Goal: Transaction & Acquisition: Purchase product/service

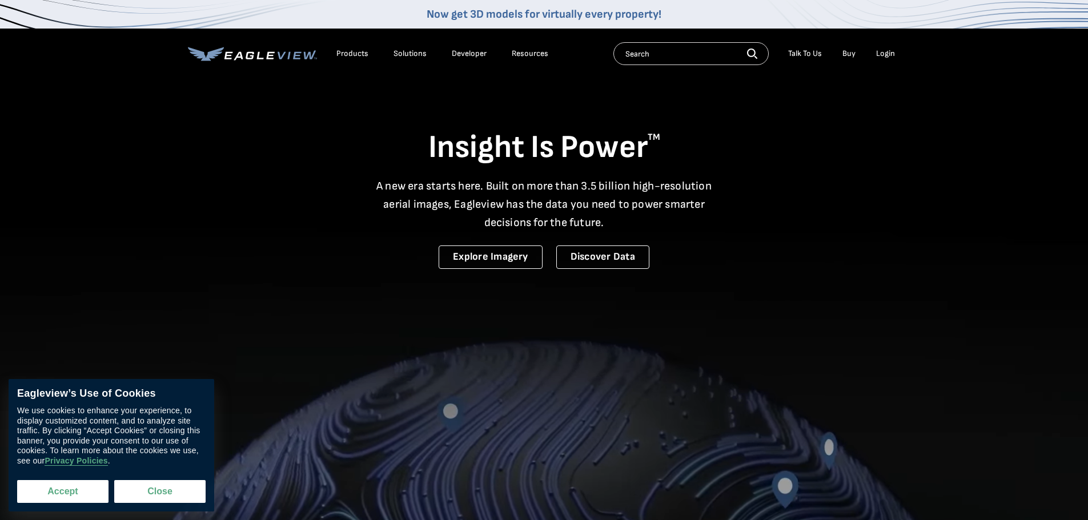
click at [62, 497] on button "Accept" at bounding box center [62, 491] width 91 height 23
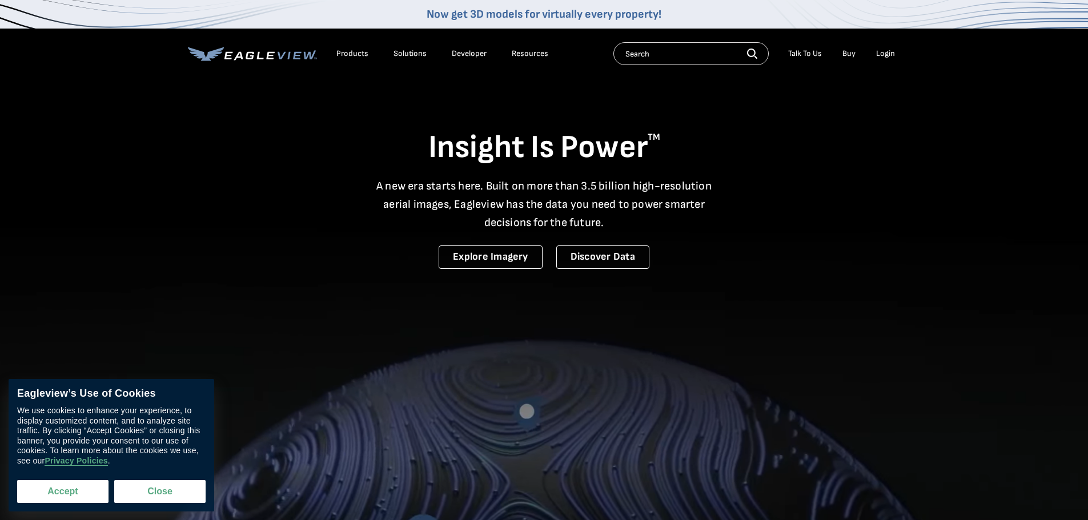
checkbox input "true"
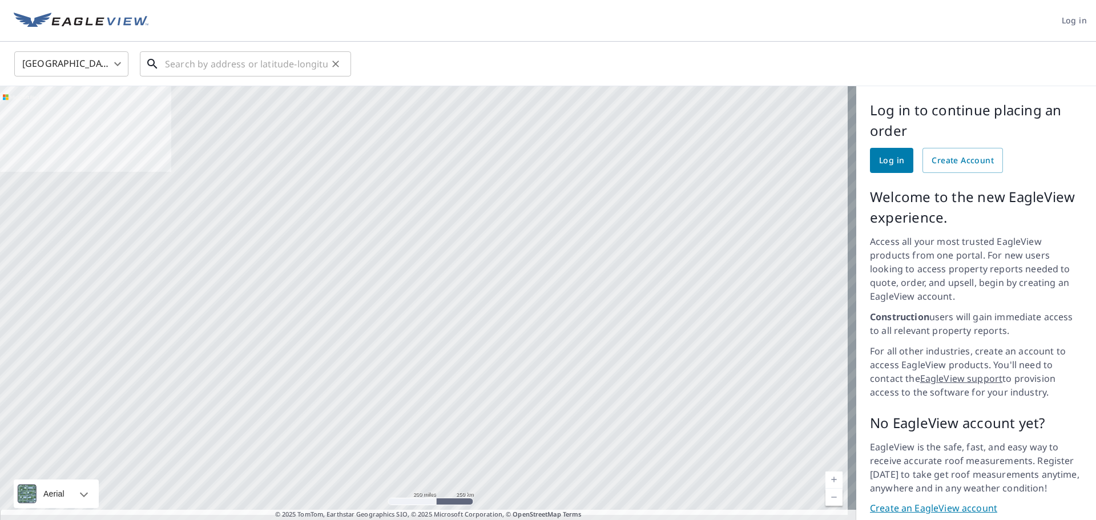
click at [230, 65] on input "text" at bounding box center [246, 64] width 163 height 32
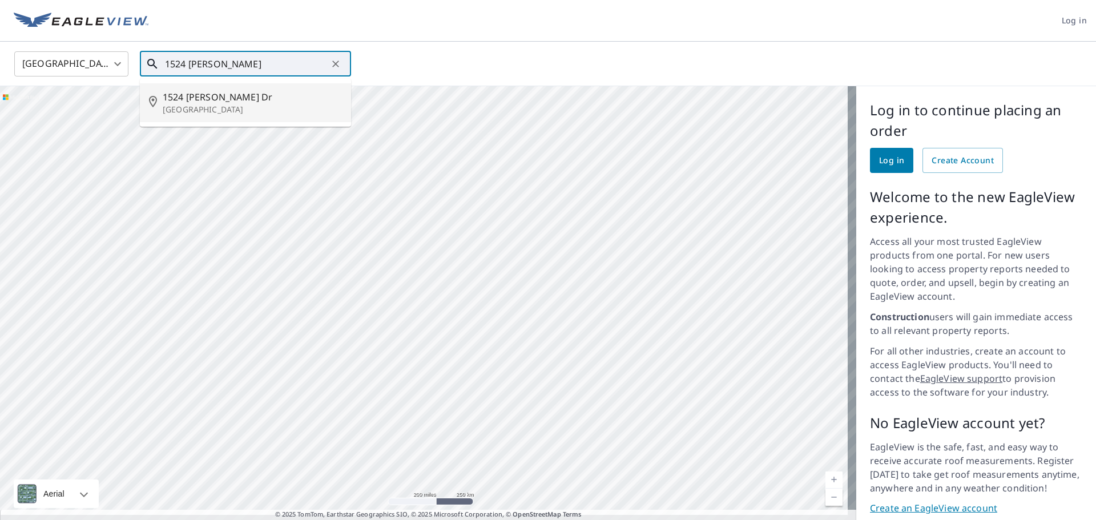
click at [202, 108] on p "[GEOGRAPHIC_DATA]" at bounding box center [252, 109] width 179 height 11
type input "[STREET_ADDRESS][PERSON_NAME][PERSON_NAME]"
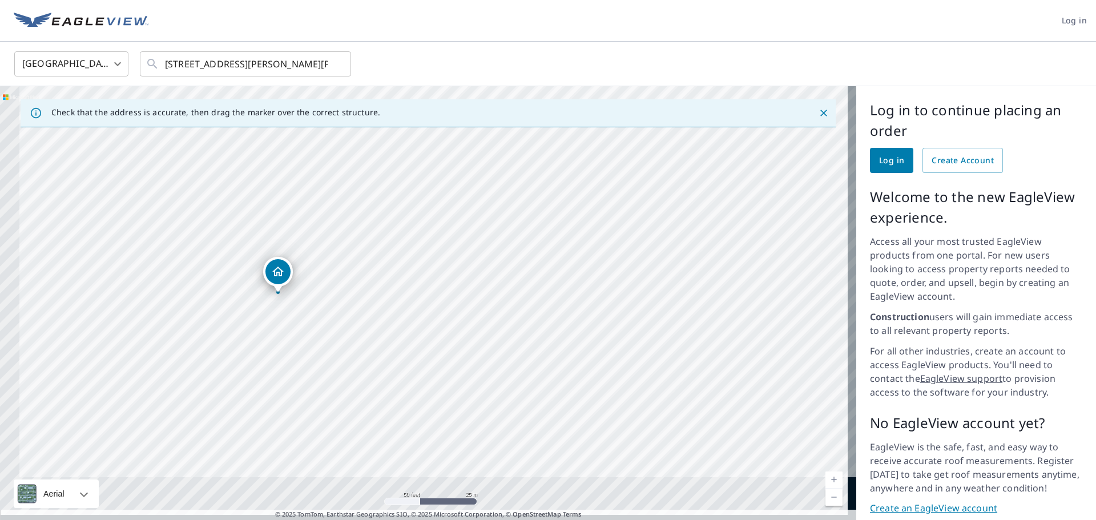
drag, startPoint x: 0, startPoint y: 435, endPoint x: 193, endPoint y: 226, distance: 284.4
click at [193, 226] on div "[STREET_ADDRESS][PERSON_NAME][PERSON_NAME]" at bounding box center [428, 307] width 856 height 442
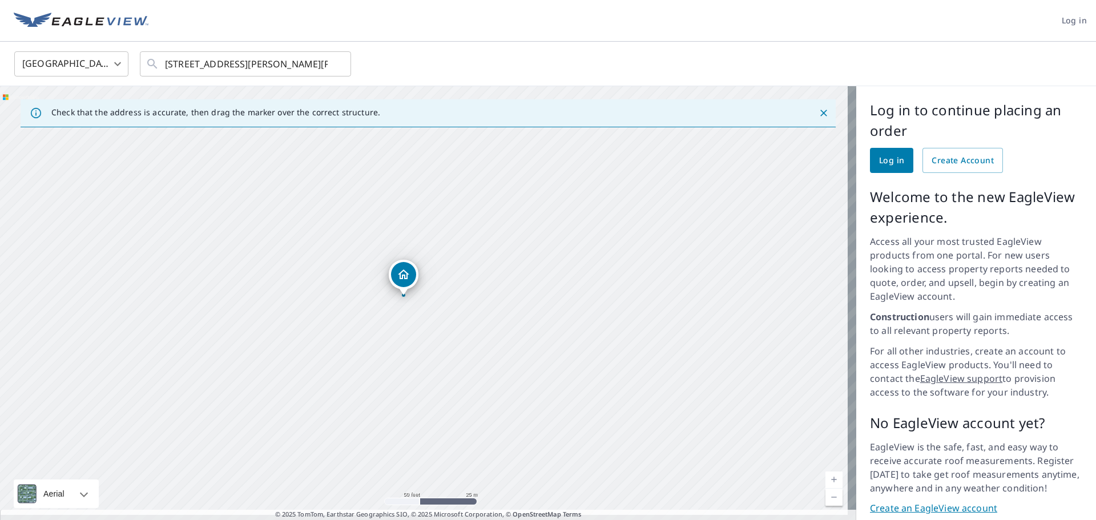
drag, startPoint x: 228, startPoint y: 215, endPoint x: 352, endPoint y: 218, distance: 124.5
click at [352, 218] on div "[STREET_ADDRESS][PERSON_NAME][PERSON_NAME]" at bounding box center [428, 307] width 856 height 442
click at [936, 158] on span "Create Account" at bounding box center [963, 161] width 62 height 14
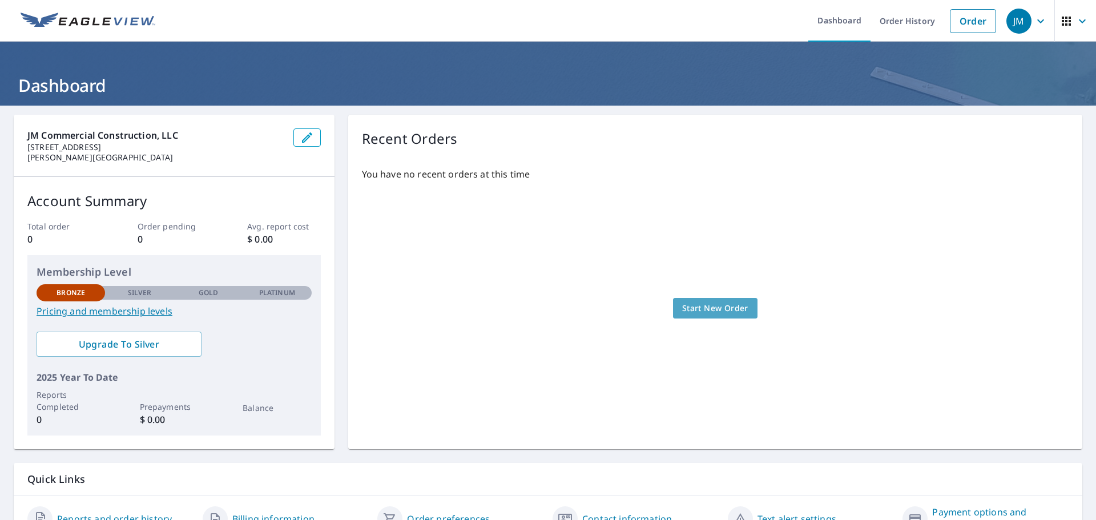
click at [703, 305] on span "Start New Order" at bounding box center [715, 308] width 66 height 14
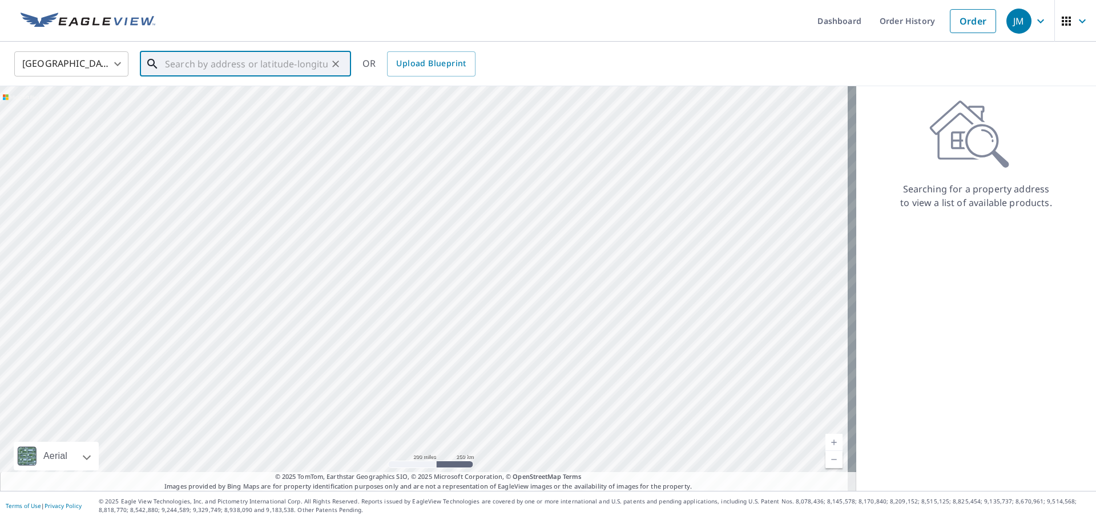
click at [258, 55] on input "text" at bounding box center [246, 64] width 163 height 32
click at [271, 98] on span "1524 Hafner Dr" at bounding box center [252, 97] width 179 height 14
type input "1524 Hafner Dr Royse City, TX 75189"
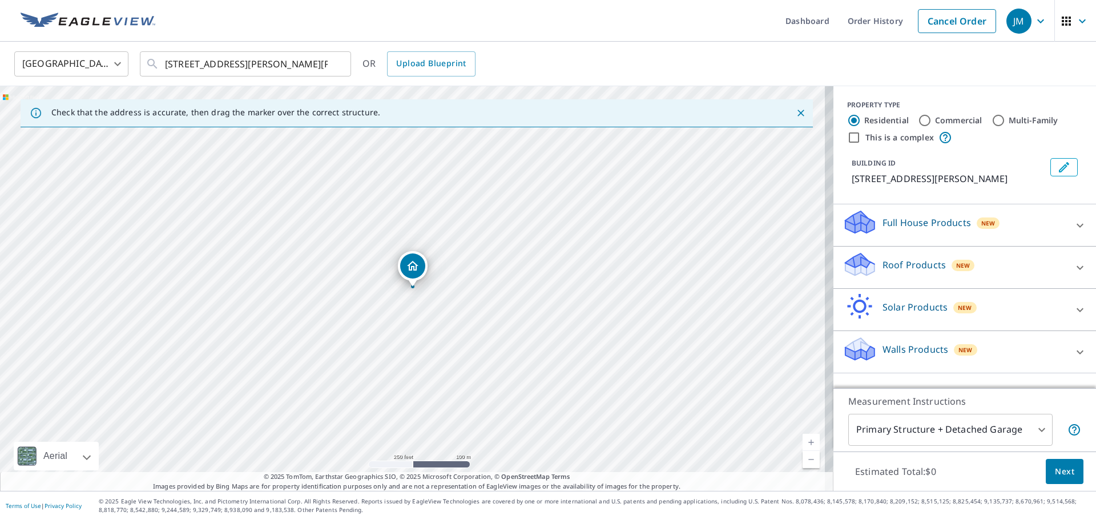
click at [1067, 264] on div at bounding box center [1080, 267] width 27 height 27
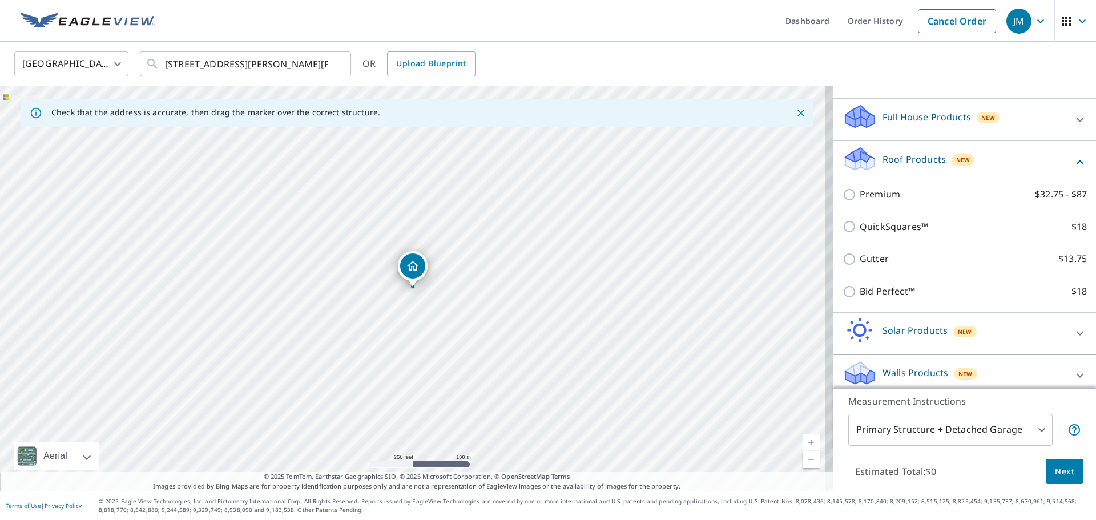
scroll to position [115, 0]
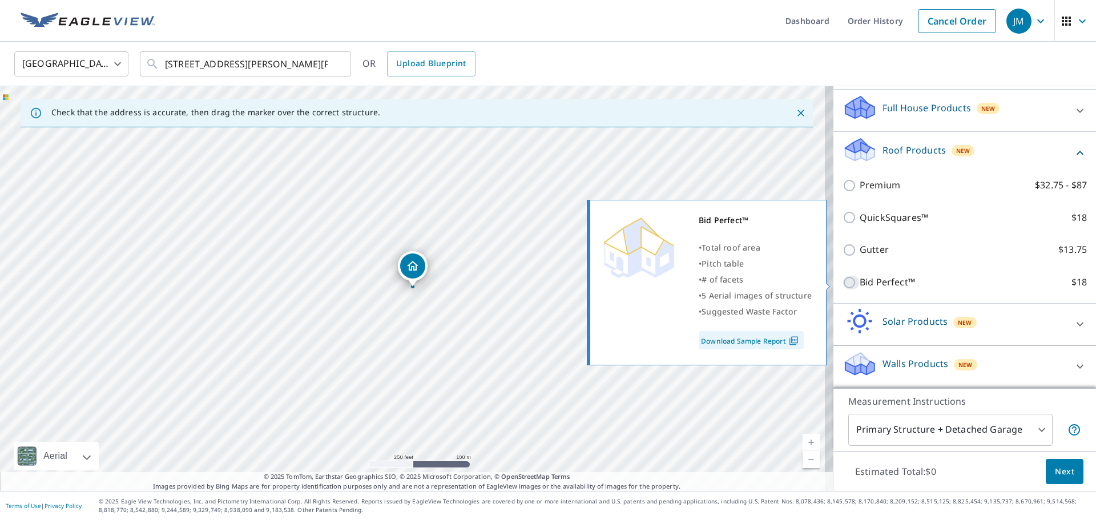
click at [843, 277] on input "Bid Perfect™ $18" at bounding box center [851, 283] width 17 height 14
checkbox input "true"
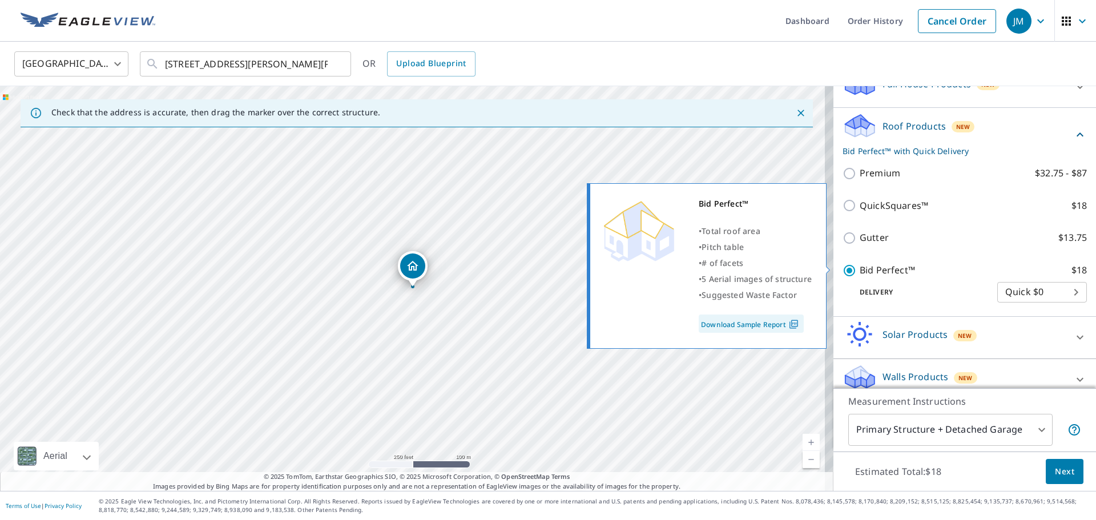
scroll to position [152, 0]
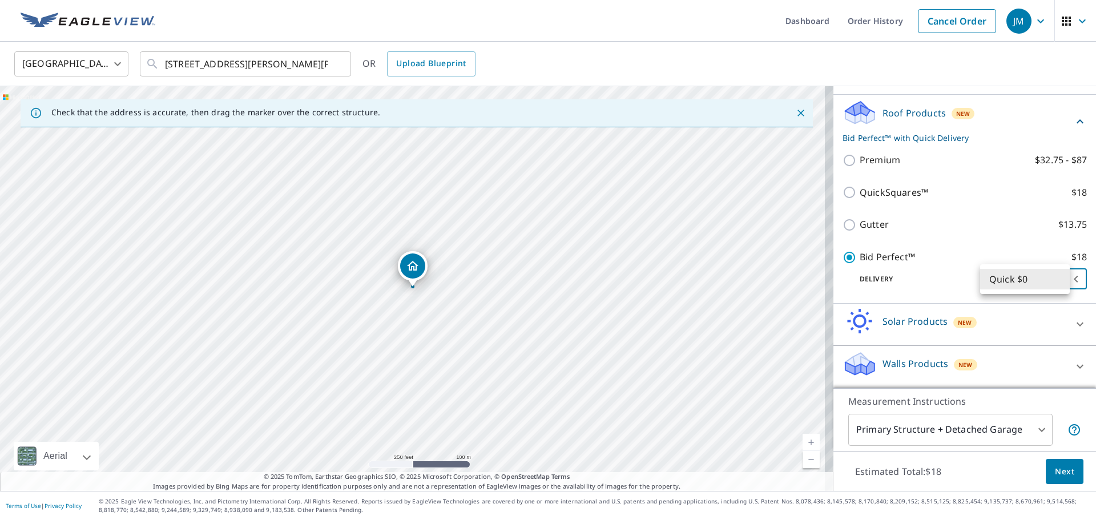
click at [1029, 272] on body "JM JM Dashboard Order History Cancel Order JM United States US ​ 1524 Hafner Dr…" at bounding box center [548, 260] width 1096 height 520
click at [956, 276] on div at bounding box center [548, 260] width 1096 height 520
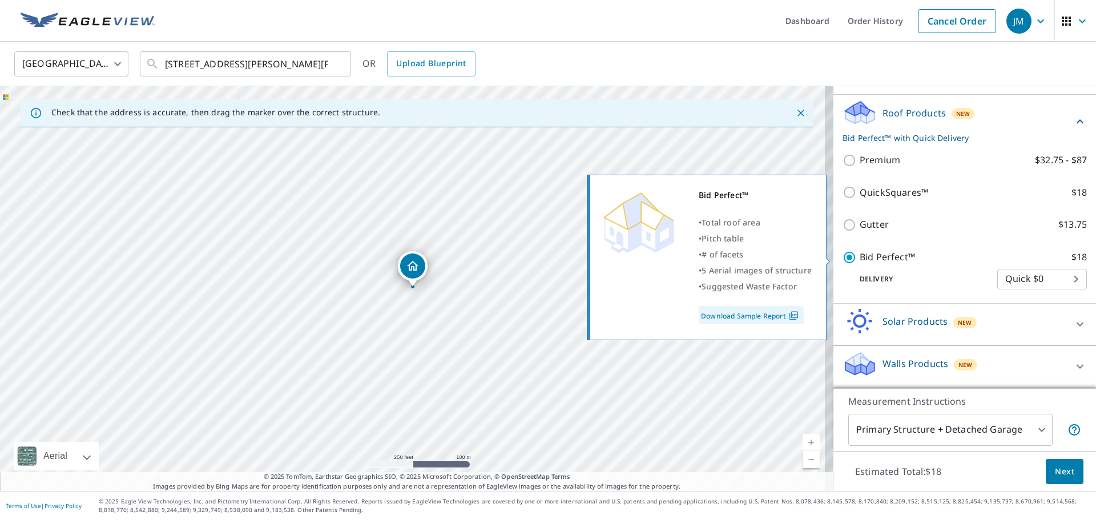
click at [755, 312] on link "Download Sample Report" at bounding box center [751, 315] width 105 height 18
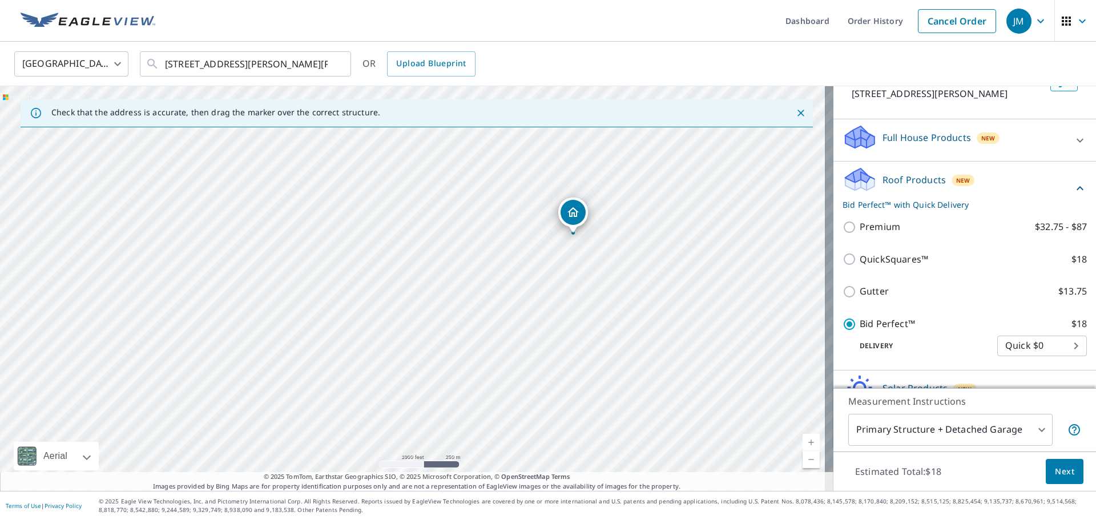
scroll to position [0, 0]
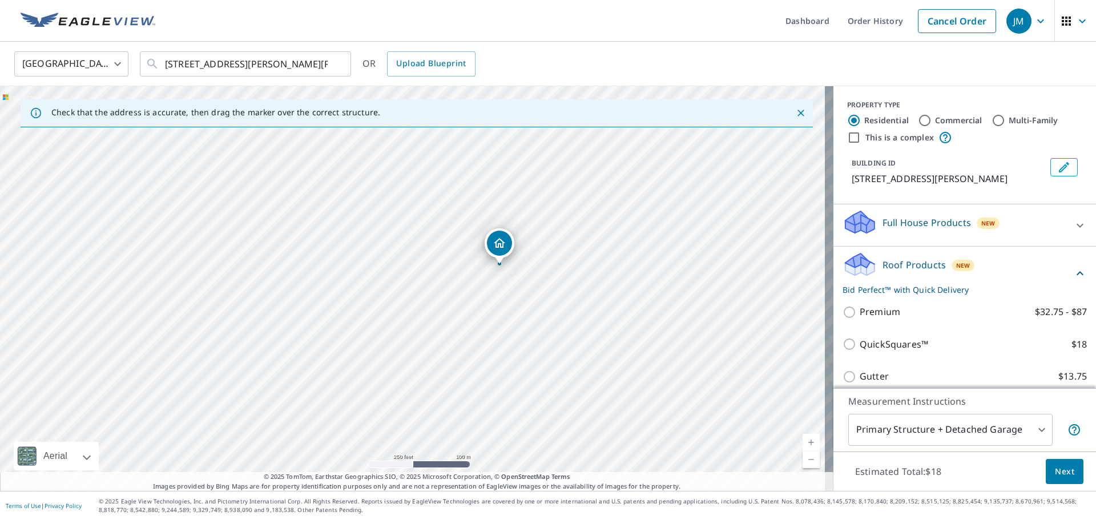
drag, startPoint x: 699, startPoint y: 196, endPoint x: 467, endPoint y: 385, distance: 299.9
click at [467, 385] on div "[STREET_ADDRESS][PERSON_NAME][PERSON_NAME]" at bounding box center [417, 288] width 834 height 405
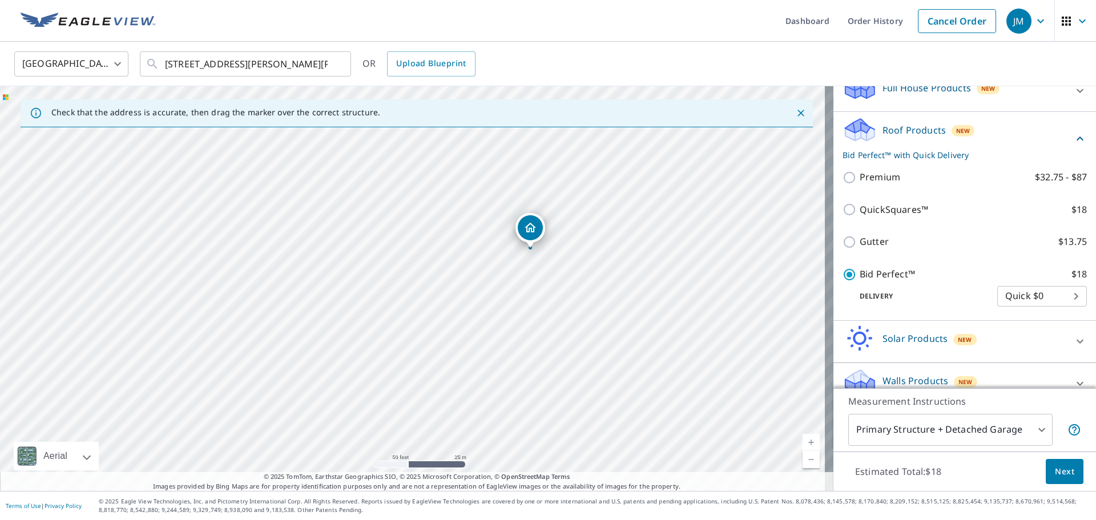
scroll to position [152, 0]
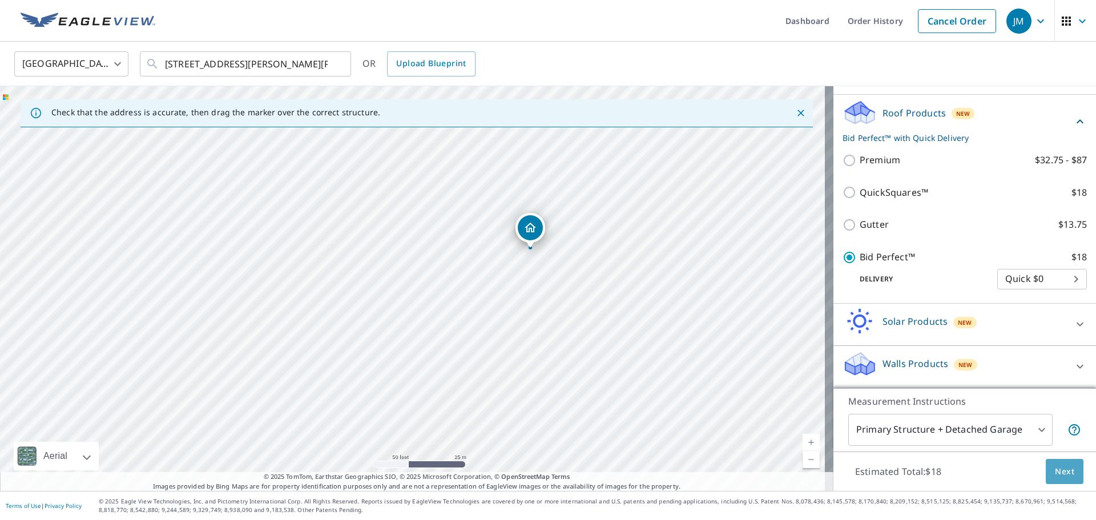
click at [1055, 467] on span "Next" at bounding box center [1064, 472] width 19 height 14
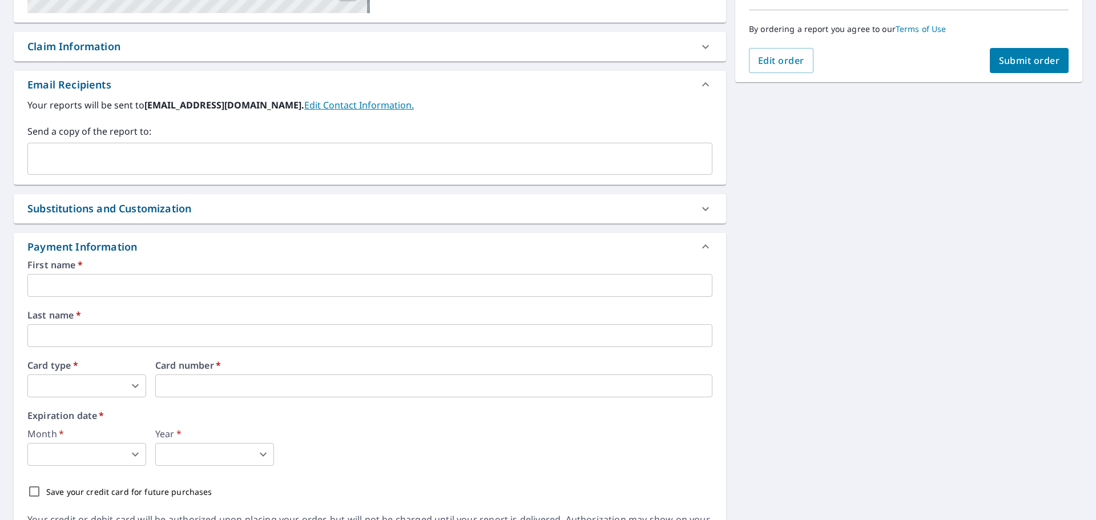
scroll to position [285, 0]
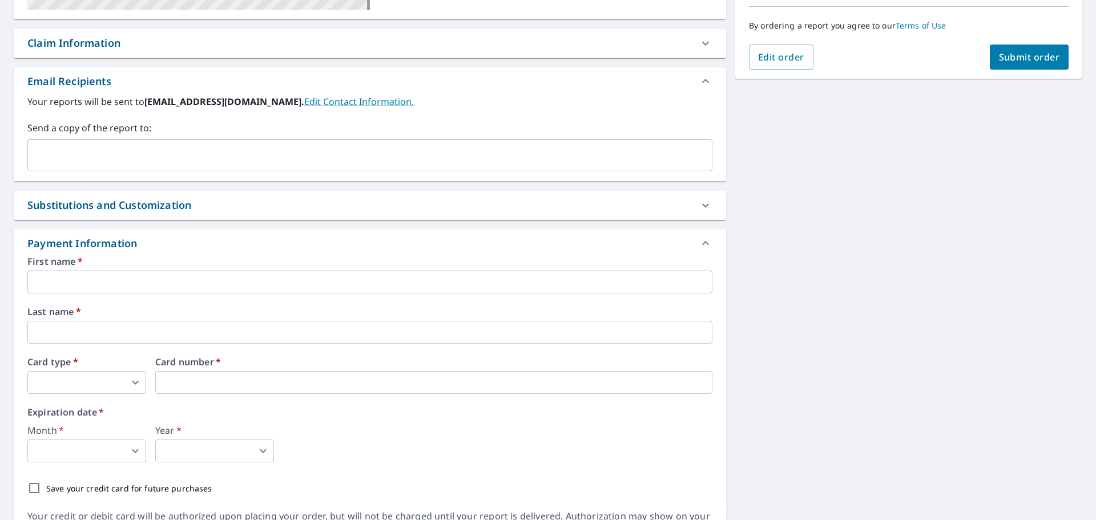
click at [50, 272] on input "text" at bounding box center [369, 282] width 685 height 23
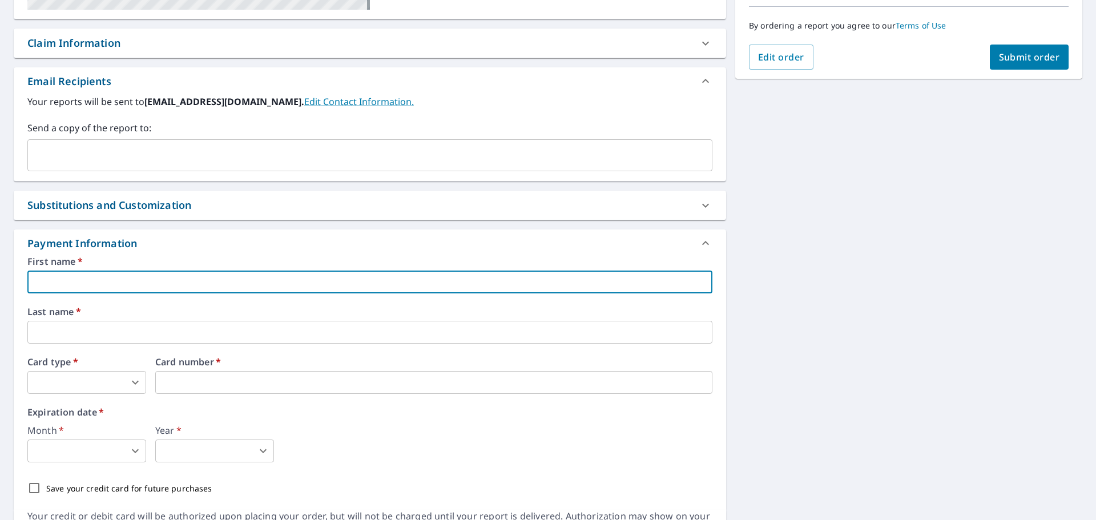
type input "Jeffrey"
type input "jmcommercialconstruction@gmail.com"
type input "McClanahan"
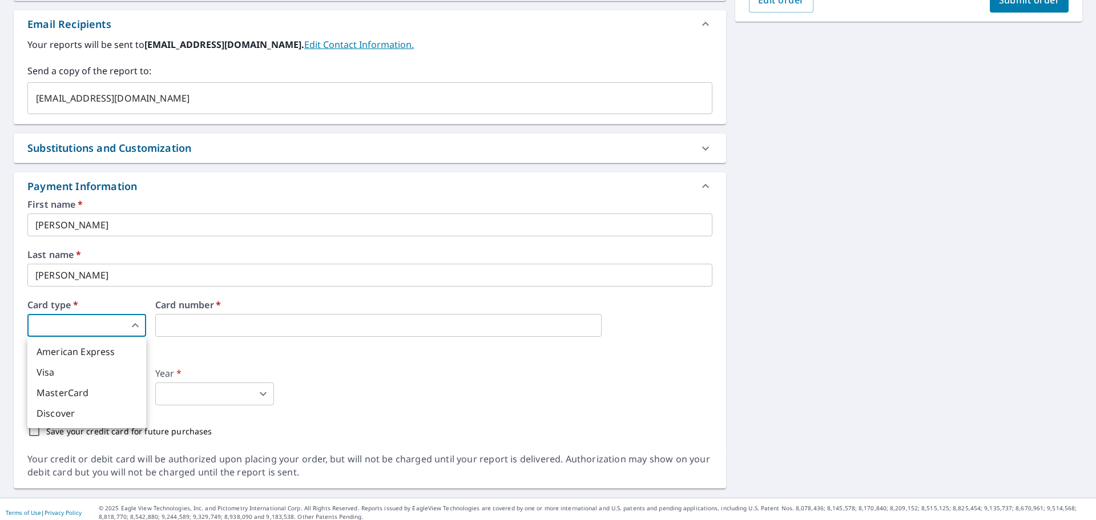
click at [75, 334] on body "JM JM Dashboard Order History Cancel Order JM Dashboard / Finalize Order Finali…" at bounding box center [548, 260] width 1096 height 520
click at [74, 368] on li "Visa" at bounding box center [86, 372] width 119 height 21
type input "2"
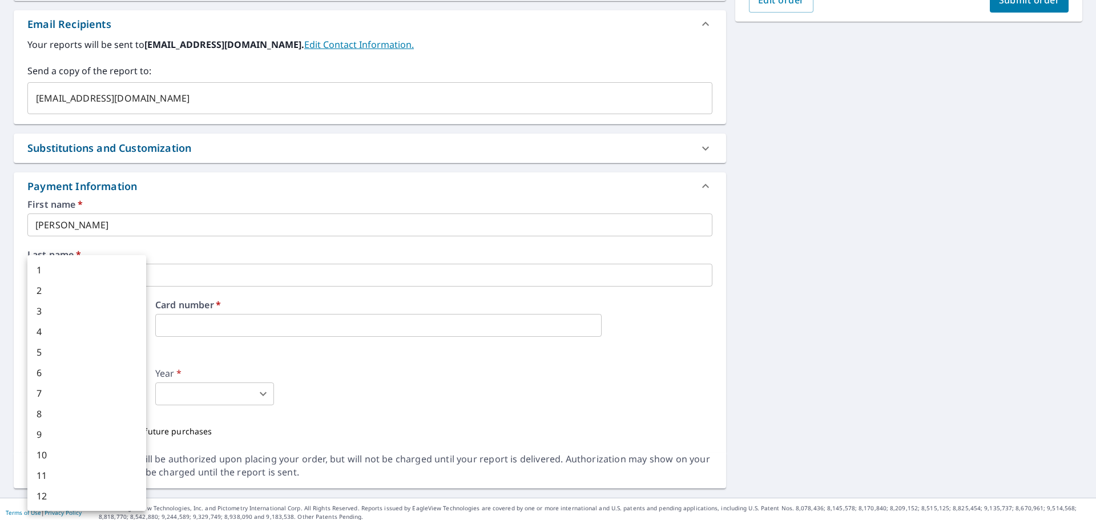
click at [93, 398] on body "JM JM Dashboard Order History Cancel Order JM Dashboard / Finalize Order Finali…" at bounding box center [548, 260] width 1096 height 520
click at [58, 413] on li "8" at bounding box center [86, 414] width 119 height 21
type input "8"
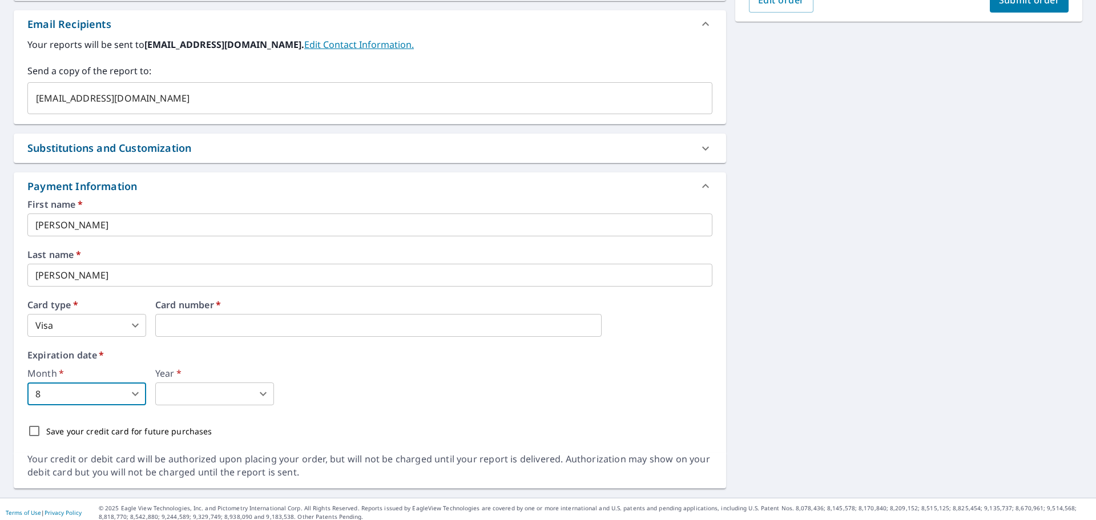
click at [203, 387] on body "JM JM Dashboard Order History Cancel Order JM Dashboard / Finalize Order Finali…" at bounding box center [548, 260] width 1096 height 520
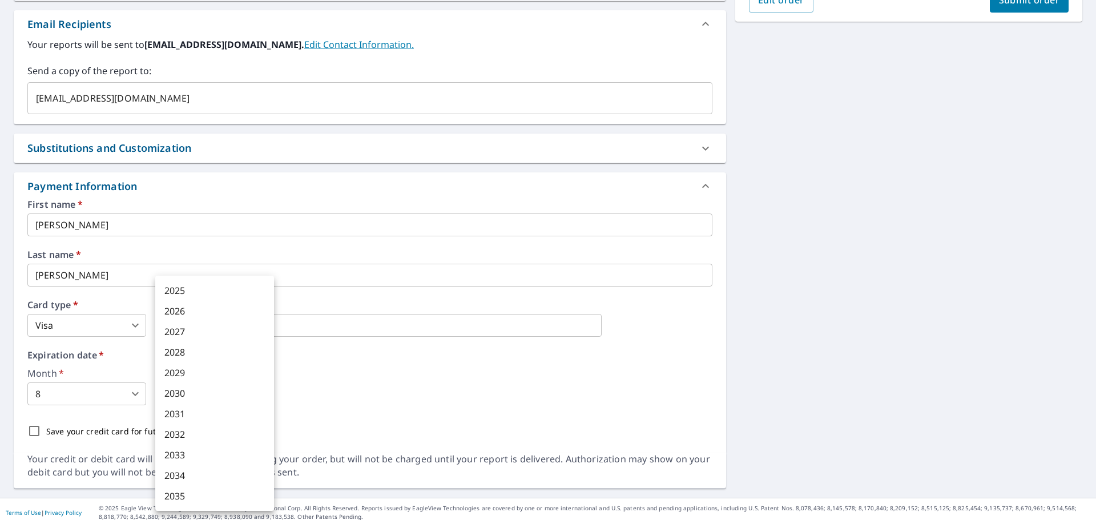
click at [183, 371] on li "2029" at bounding box center [214, 373] width 119 height 21
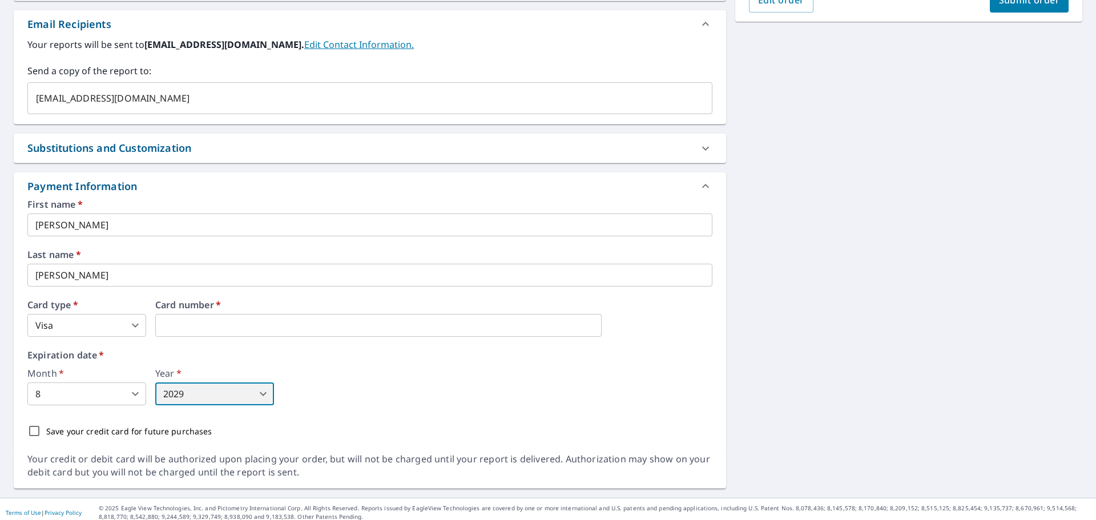
type input "2029"
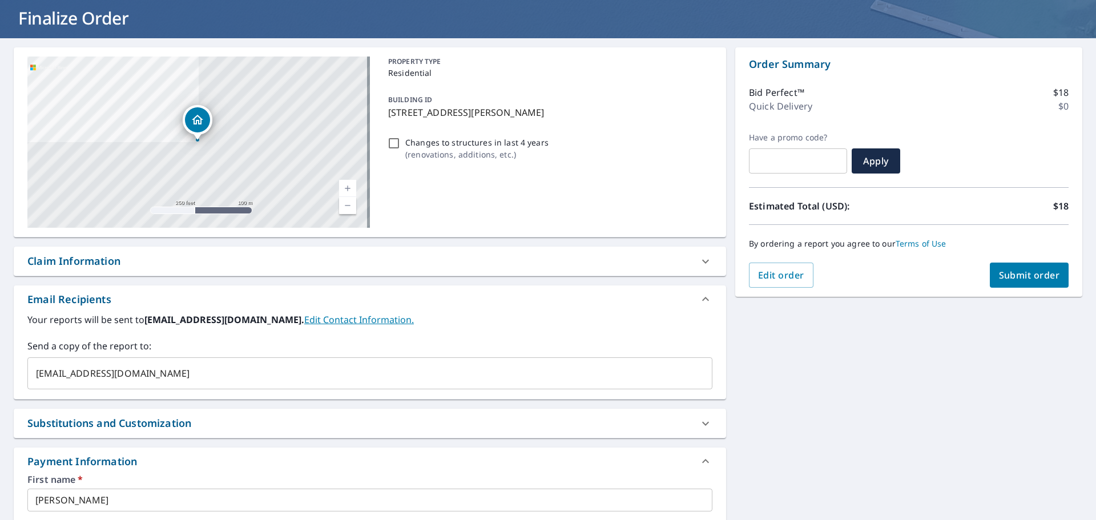
scroll to position [0, 0]
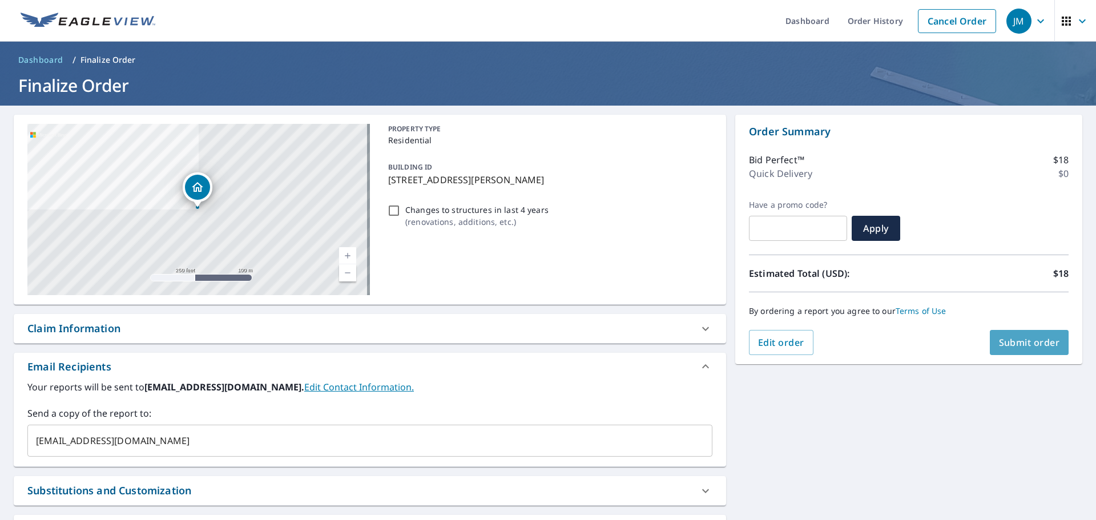
click at [1013, 343] on span "Submit order" at bounding box center [1029, 342] width 61 height 13
